Goal: Task Accomplishment & Management: Manage account settings

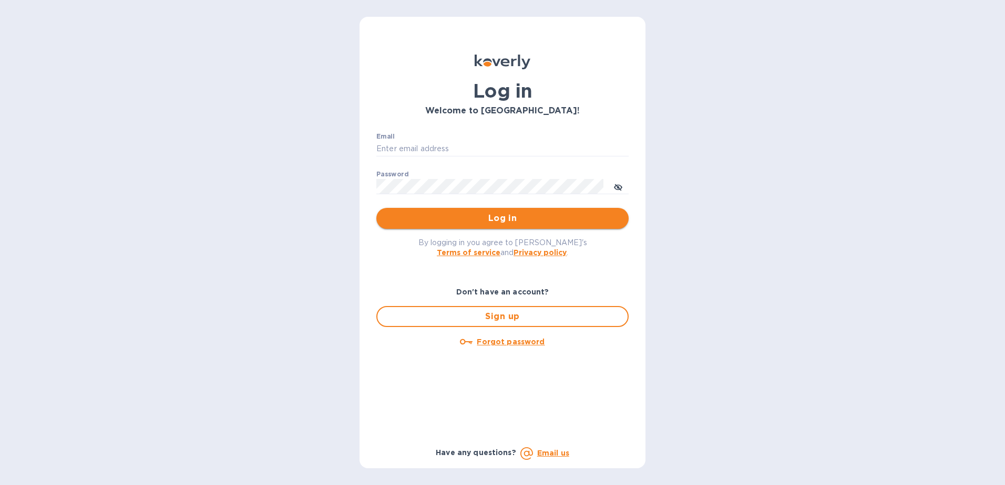
type input "dgarcia9090@myyahoo.com"
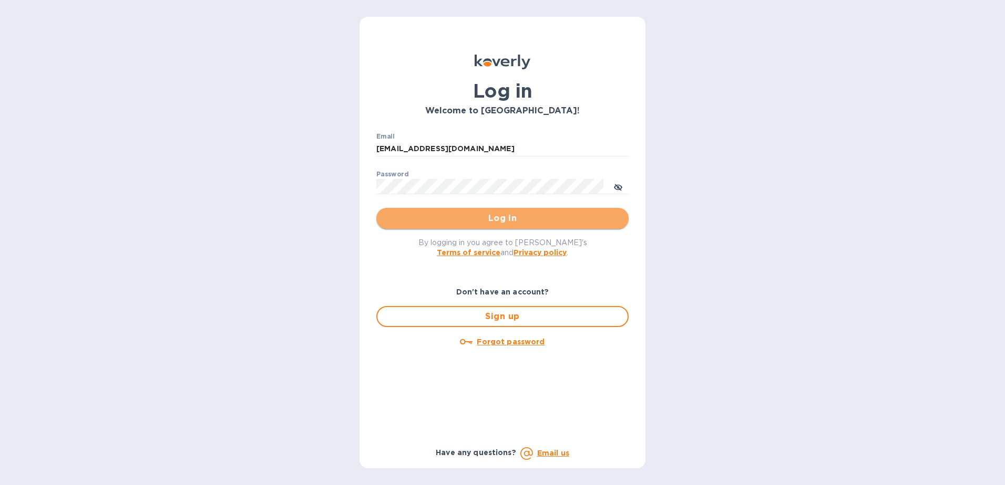
click at [449, 218] on span "Log in" at bounding box center [502, 218] width 235 height 13
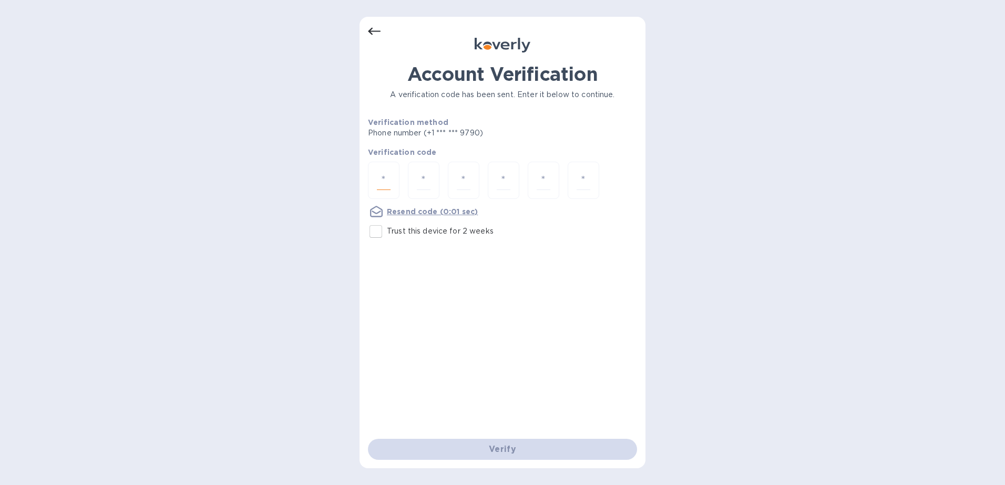
click at [388, 180] on input "number" at bounding box center [384, 180] width 14 height 19
click at [380, 231] on input "Trust this device for 2 weeks" at bounding box center [376, 232] width 22 height 22
checkbox input "true"
click at [390, 166] on div at bounding box center [384, 180] width 32 height 37
type input "5"
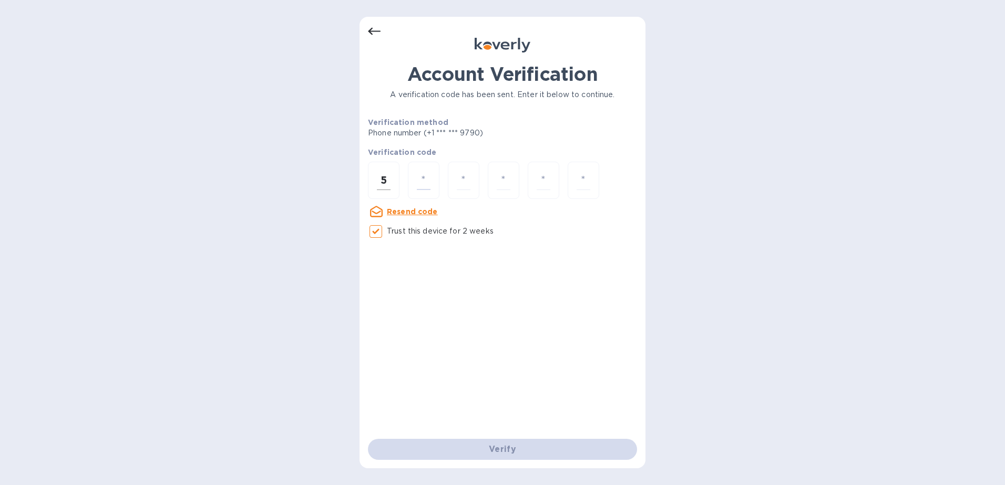
type input "0"
type input "3"
type input "8"
type input "6"
type input "9"
